Goal: Task Accomplishment & Management: Use online tool/utility

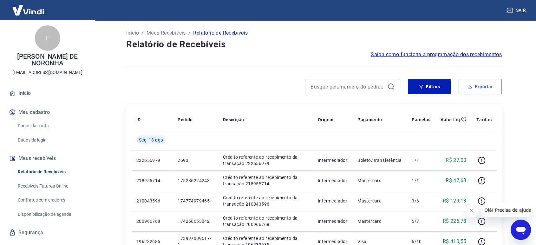
click at [484, 89] on button "Exportar" at bounding box center [480, 86] width 43 height 15
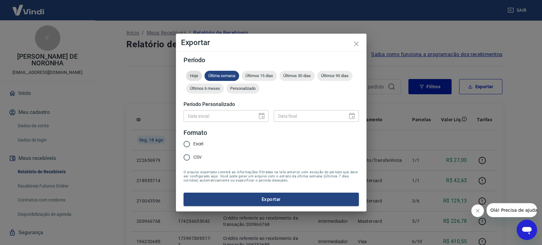
click at [191, 73] on div "Hoje" at bounding box center [194, 76] width 16 height 10
click at [193, 145] on input "Excel" at bounding box center [186, 143] width 13 height 13
radio input "true"
click at [254, 196] on button "Exportar" at bounding box center [270, 199] width 175 height 13
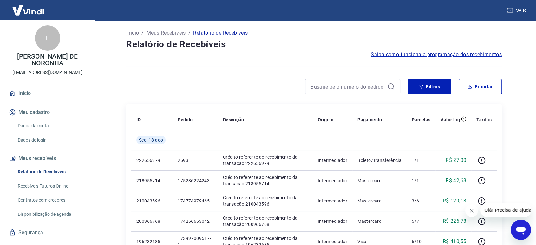
click at [492, 96] on div "Filtros Exportar" at bounding box center [314, 89] width 376 height 20
click at [490, 89] on button "Exportar" at bounding box center [480, 86] width 43 height 15
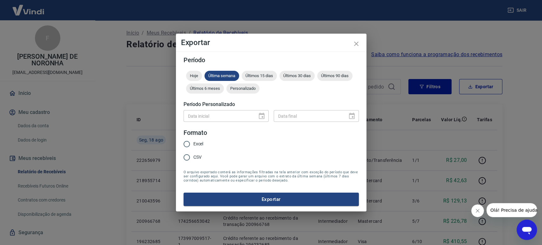
click at [238, 95] on div "Hoje Última semana Últimos 15 dias Últimos 30 dias Últimos 90 dias Últimos 6 me…" at bounding box center [270, 83] width 175 height 25
click at [241, 89] on span "Personalizado" at bounding box center [242, 88] width 33 height 5
type input "DD/MM/YYYY"
click at [216, 116] on input "DD/MM/YYYY" at bounding box center [217, 116] width 69 height 12
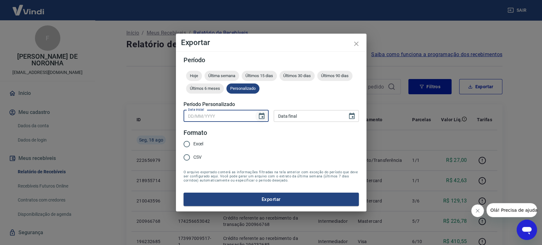
click at [263, 117] on icon "Choose date" at bounding box center [262, 116] width 8 height 8
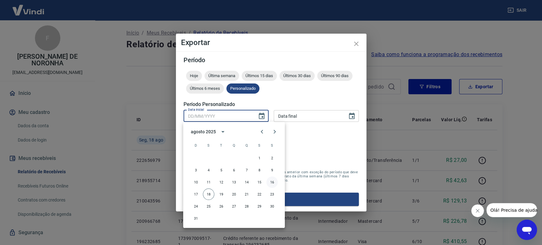
click at [273, 183] on button "16" at bounding box center [271, 181] width 11 height 11
type input "[DATE]"
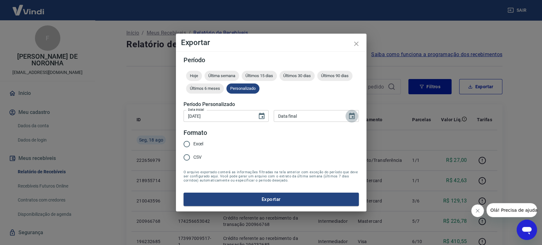
click at [354, 118] on icon "Choose date" at bounding box center [352, 116] width 6 height 6
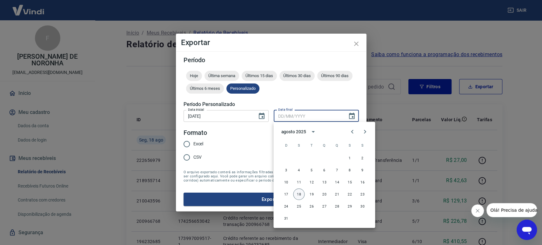
click at [297, 194] on button "18" at bounding box center [298, 194] width 11 height 11
type input "[DATE]"
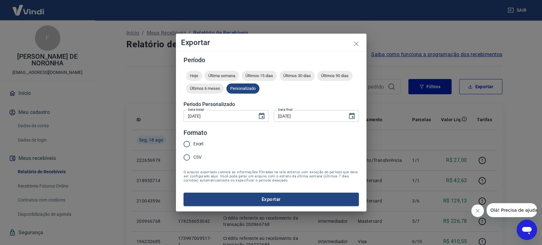
click at [195, 144] on span "Excel" at bounding box center [198, 144] width 10 height 7
click at [193, 144] on input "Excel" at bounding box center [186, 143] width 13 height 13
radio input "true"
click at [244, 201] on button "Exportar" at bounding box center [270, 199] width 175 height 13
